Goal: Task Accomplishment & Management: Manage account settings

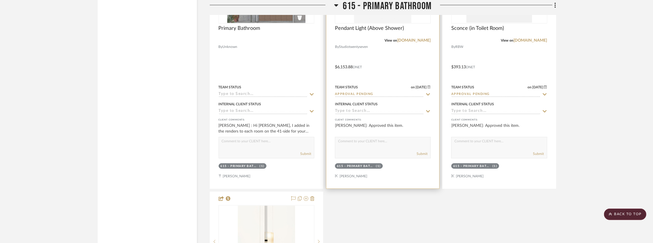
scroll to position [3745, 0]
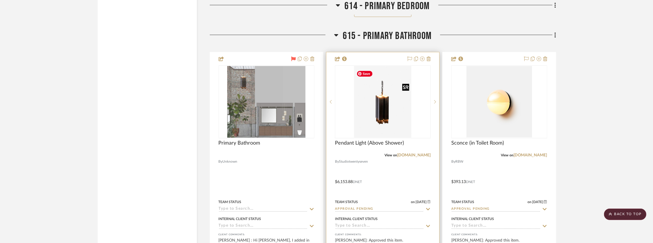
click at [395, 114] on img "0" at bounding box center [382, 102] width 57 height 72
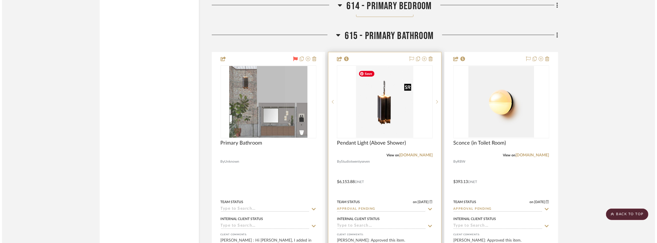
scroll to position [0, 0]
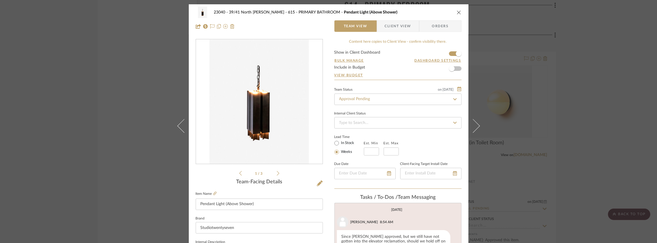
click at [148, 62] on div "23040 - 39/41 North [PERSON_NAME] 615 - PRIMARY BATHROOM Pendant Light (Above S…" at bounding box center [328, 121] width 657 height 243
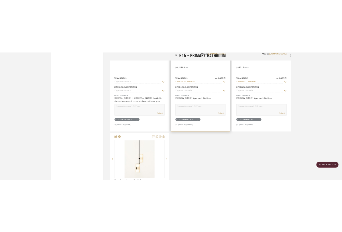
scroll to position [4012, 0]
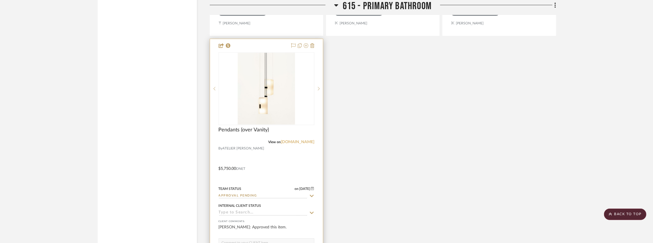
click at [289, 143] on link "[DOMAIN_NAME]" at bounding box center [298, 142] width 34 height 4
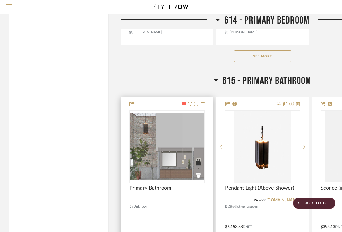
scroll to position [3688, 0]
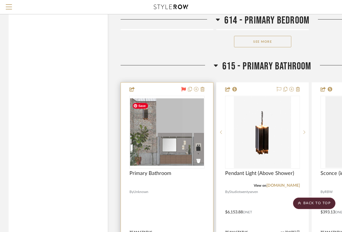
click at [175, 115] on img "0" at bounding box center [167, 132] width 74 height 68
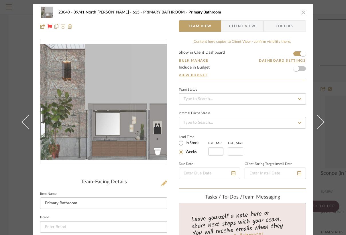
click at [161, 182] on icon at bounding box center [164, 183] width 6 height 6
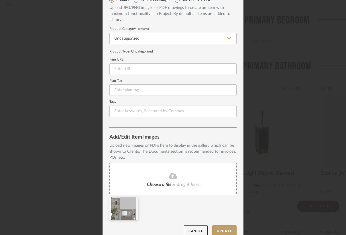
scroll to position [38, 0]
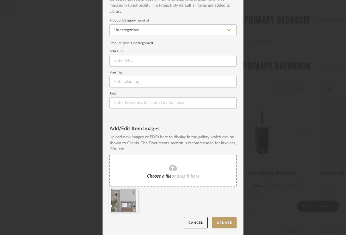
click at [131, 193] on icon at bounding box center [133, 192] width 4 height 5
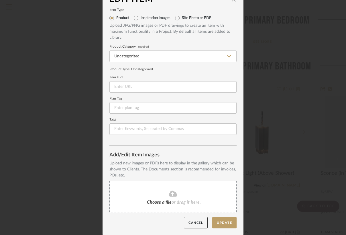
click at [147, 190] on fa-icon at bounding box center [173, 193] width 52 height 7
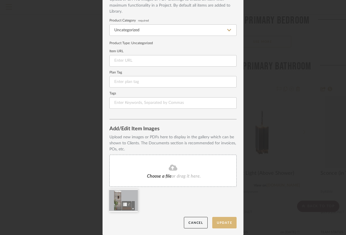
click at [223, 221] on button "Update" at bounding box center [224, 223] width 24 height 12
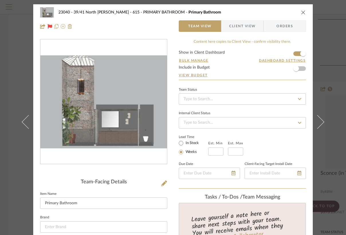
click at [301, 12] on icon "close" at bounding box center [303, 12] width 5 height 5
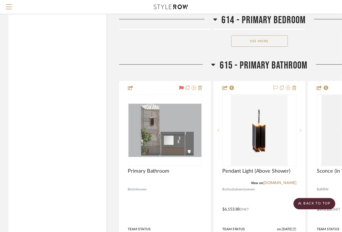
scroll to position [3688, 0]
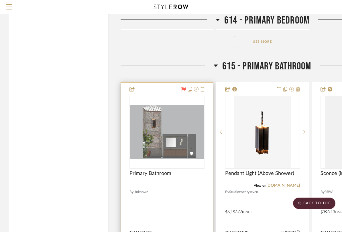
click at [182, 91] on icon at bounding box center [183, 89] width 5 height 5
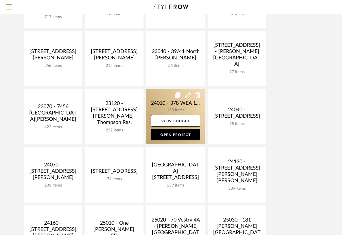
scroll to position [57, 0]
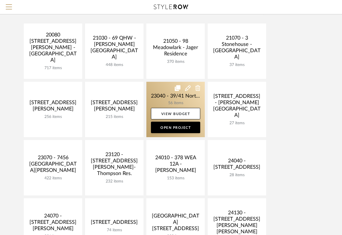
click at [169, 96] on link at bounding box center [175, 109] width 58 height 55
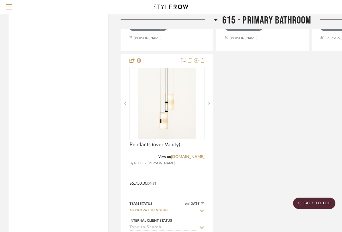
scroll to position [4049, 0]
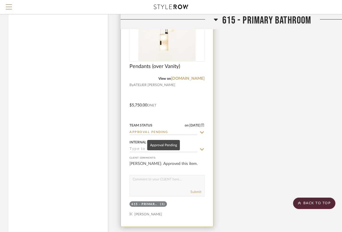
click at [158, 134] on input "Approval Pending" at bounding box center [163, 132] width 68 height 5
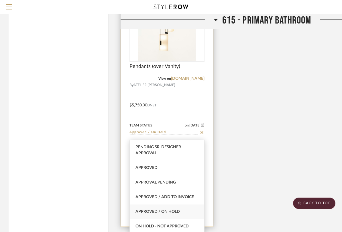
type input "Approved / On Hold"
type input "[DATE]"
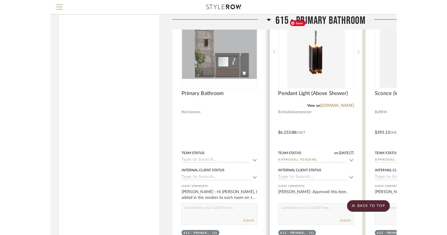
scroll to position [3781, 0]
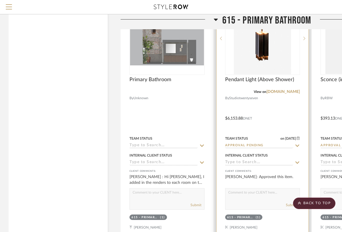
click at [243, 147] on input "Approval Pending" at bounding box center [259, 145] width 68 height 5
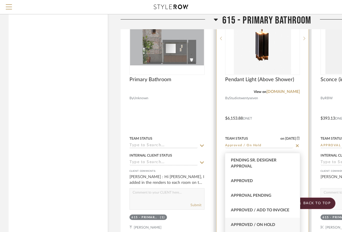
type input "Approved / On Hold"
type input "[DATE]"
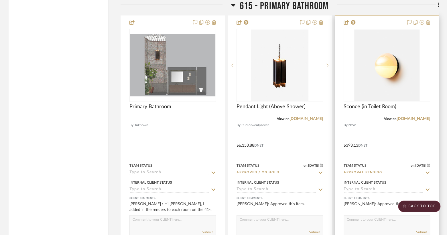
click at [346, 173] on input "Approval Pending" at bounding box center [384, 172] width 80 height 5
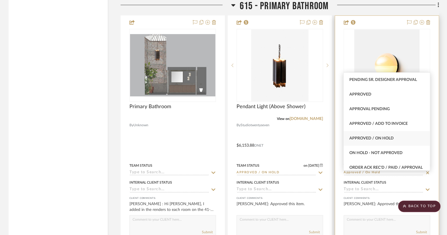
type input "Approved / On Hold"
type input "[DATE]"
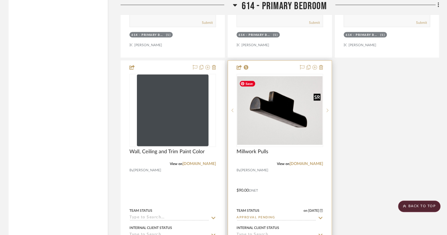
scroll to position [3476, 0]
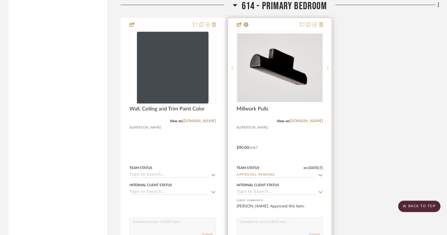
click at [259, 177] on input "Approval Pending" at bounding box center [277, 174] width 80 height 5
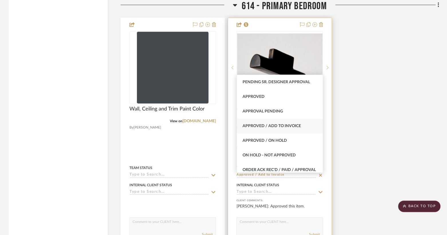
type input "Approved / Add to Invoice"
click at [320, 177] on icon at bounding box center [320, 175] width 5 height 5
type input "[DATE]"
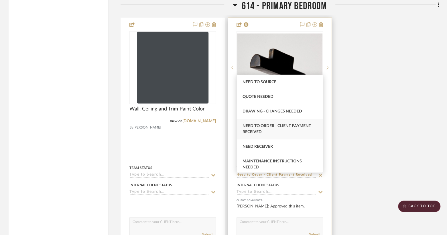
type input "Need to Order - Client Payment Received"
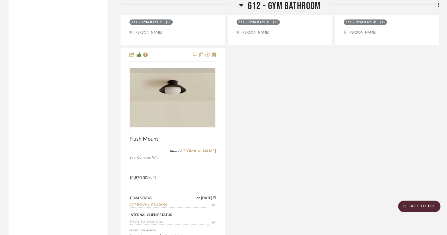
scroll to position [2368, 0]
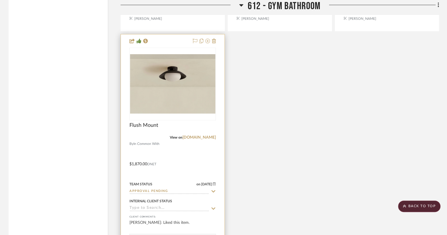
click at [172, 194] on input "Approval Pending" at bounding box center [169, 190] width 80 height 5
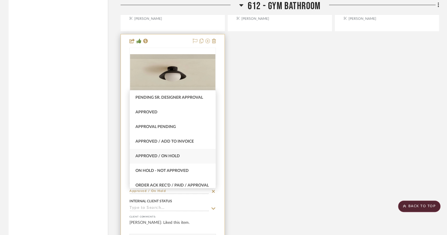
type input "Approved / On Hold"
type input "[DATE]"
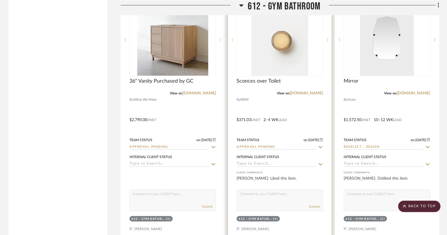
scroll to position [2139, 0]
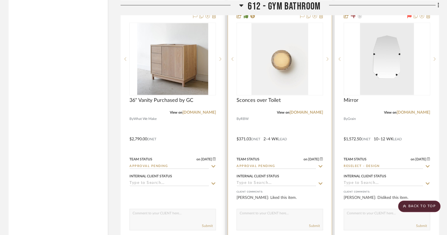
click at [261, 168] on input "Approval Pending" at bounding box center [277, 166] width 80 height 5
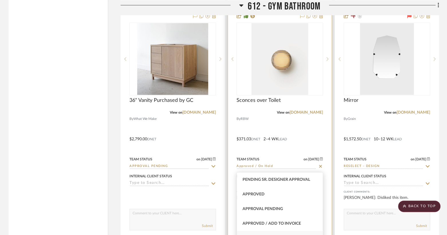
type input "Approved / On Hold"
type input "[DATE]"
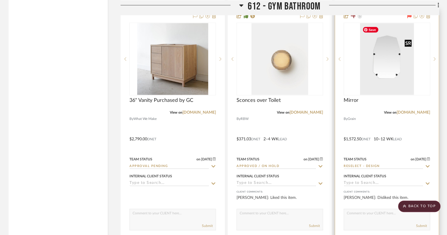
click at [346, 74] on img "0" at bounding box center [387, 59] width 54 height 72
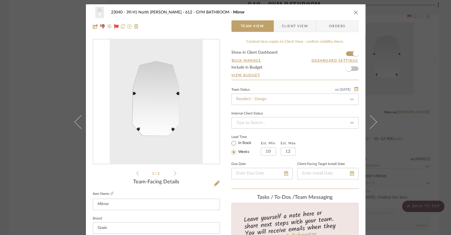
click at [343, 52] on form "Show in Client Dashboard Bulk Manage Dashboard Settings Include in Budget View …" at bounding box center [294, 64] width 127 height 29
click at [346, 53] on form "Show in Client Dashboard Bulk Manage Dashboard Settings Include in Budget View …" at bounding box center [294, 64] width 127 height 29
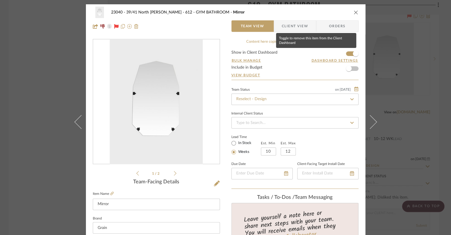
click at [346, 53] on form "Show in Client Dashboard Bulk Manage Dashboard Settings Include in Budget View …" at bounding box center [294, 64] width 127 height 29
click at [346, 52] on span "button" at bounding box center [356, 54] width 6 height 6
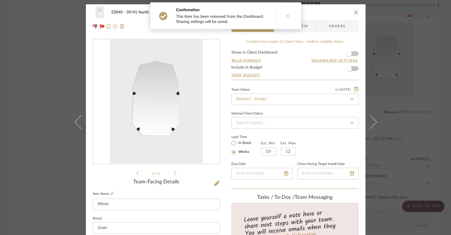
click at [346, 13] on icon "close" at bounding box center [356, 12] width 5 height 5
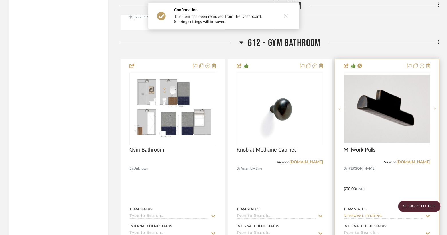
scroll to position [1871, 0]
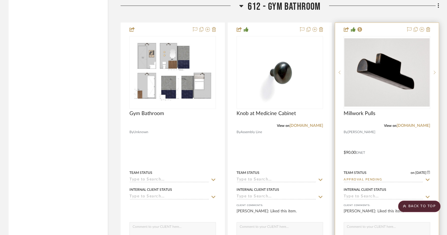
click at [346, 179] on input "Approval Pending" at bounding box center [384, 179] width 80 height 5
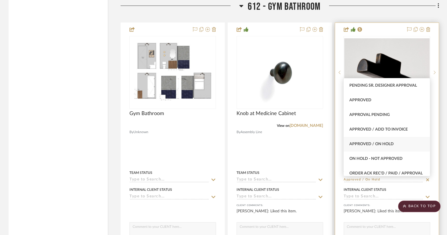
type input "Approved / On Hold"
type input "[DATE]"
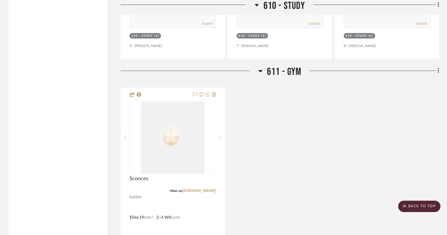
scroll to position [1604, 0]
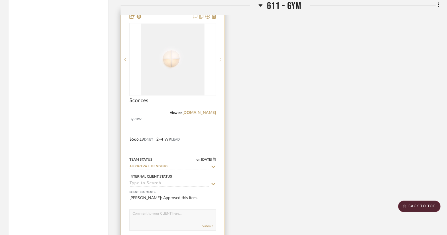
click at [162, 168] on input "Approval Pending" at bounding box center [169, 166] width 80 height 5
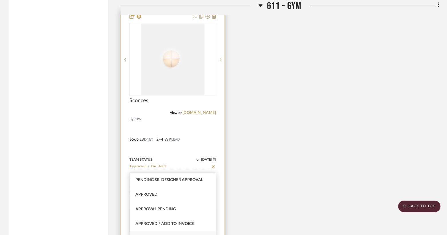
type input "Approved / On Hold"
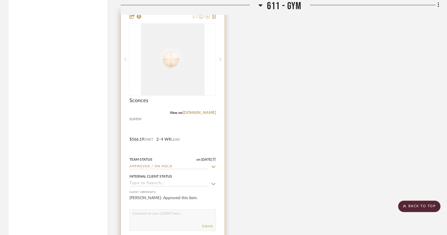
type input "[DATE]"
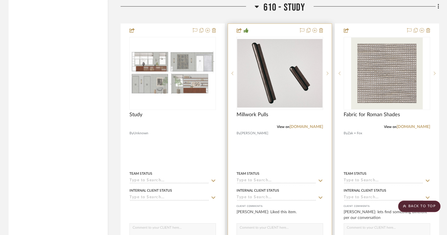
scroll to position [1012, 0]
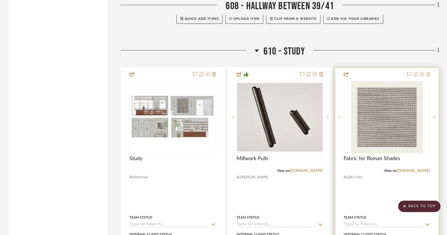
click at [346, 77] on fa-icon at bounding box center [428, 74] width 4 height 5
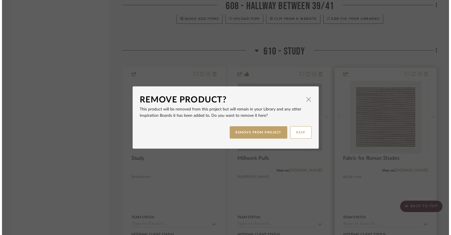
scroll to position [0, 0]
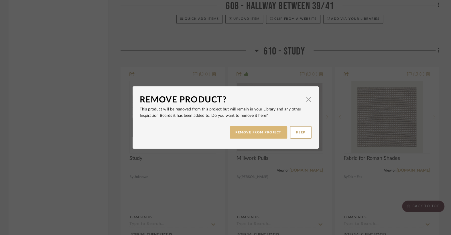
click at [266, 130] on button "REMOVE FROM PROJECT" at bounding box center [259, 132] width 58 height 12
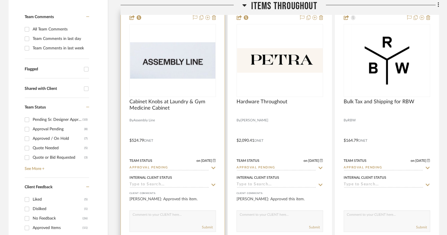
scroll to position [191, 0]
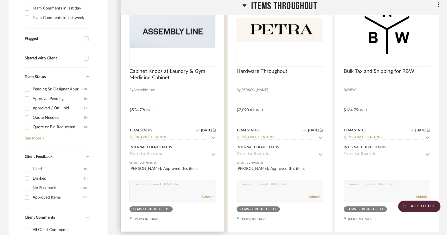
click at [146, 137] on input "Approval Pending" at bounding box center [169, 137] width 80 height 5
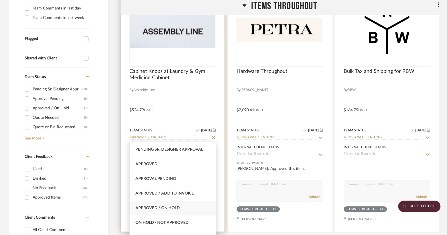
type input "Approved / On Hold"
type input "[DATE]"
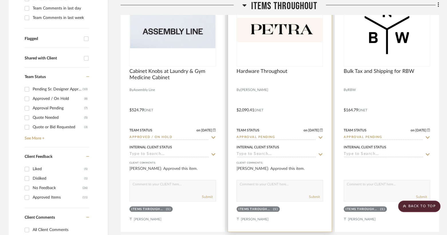
click at [246, 136] on input "Approval Pending" at bounding box center [277, 137] width 80 height 5
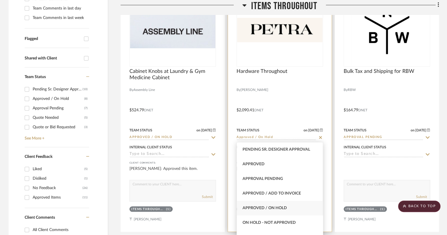
type input "Approved / On Hold"
type input "[DATE]"
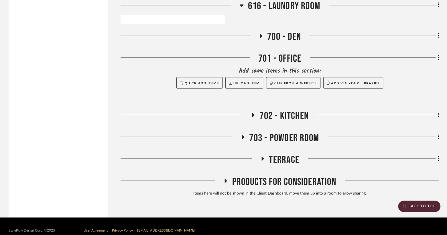
scroll to position [4570, 0]
